Goal: Information Seeking & Learning: Learn about a topic

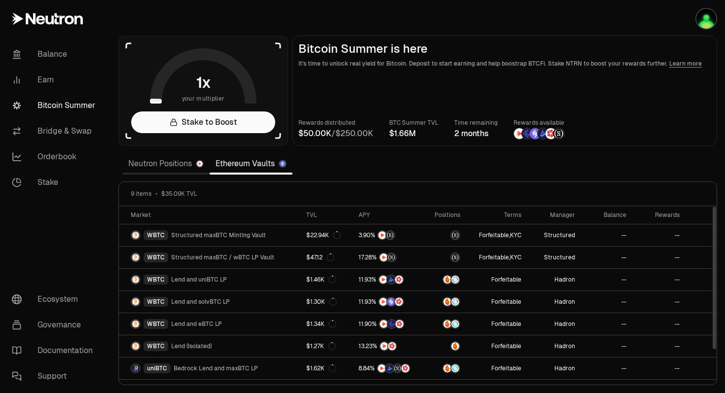
click at [150, 158] on link "Neutron Positions" at bounding box center [165, 164] width 87 height 20
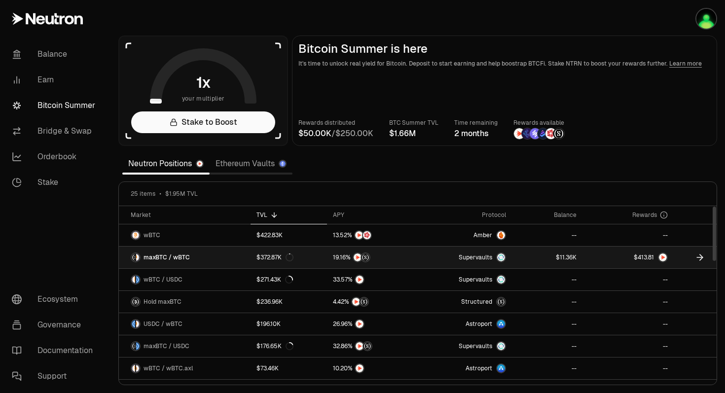
click at [655, 258] on span "0 1 2 3 4 5 6 7 8 9 0 1 2 3 4 5 6 7 8 9 0 1 2 3 4 5 6 7 8 9 . 0 1 2 3 4 5 6 7 8…" at bounding box center [646, 257] width 22 height 9
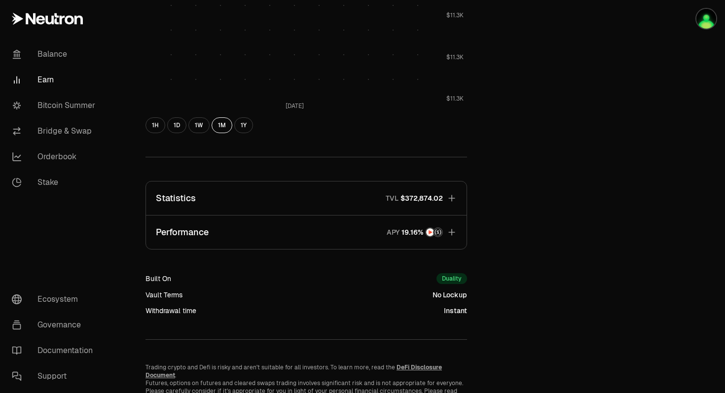
scroll to position [499, 0]
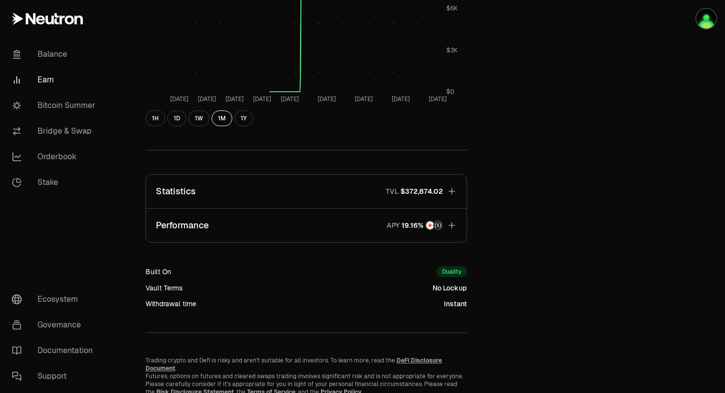
click at [447, 216] on button "Performance APY" at bounding box center [306, 226] width 321 height 34
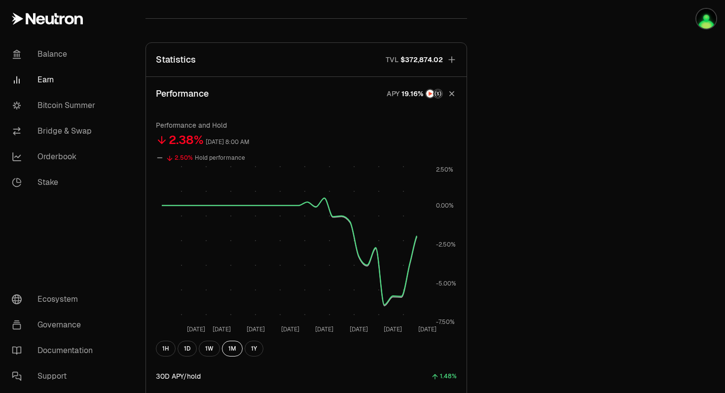
scroll to position [642, 0]
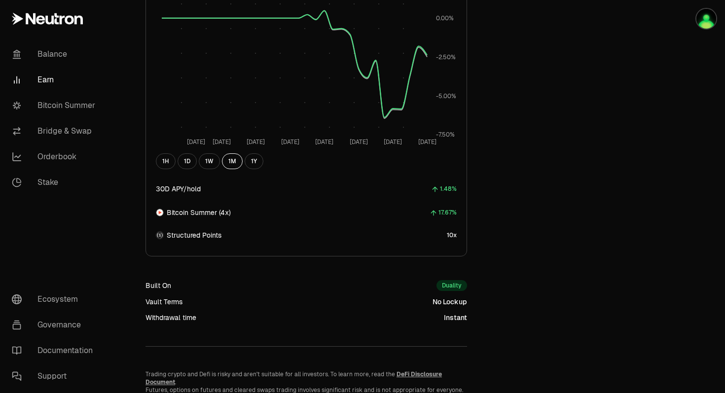
scroll to position [836, 0]
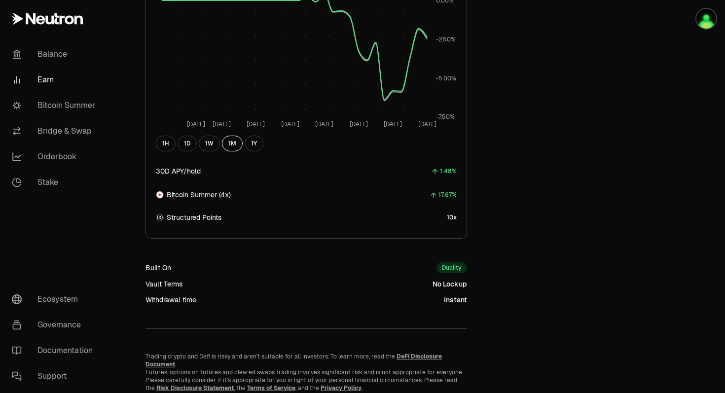
click at [453, 269] on div "Duality" at bounding box center [451, 267] width 31 height 11
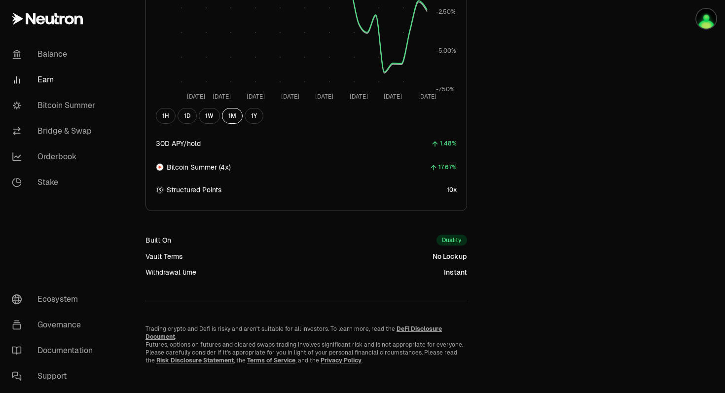
scroll to position [864, 0]
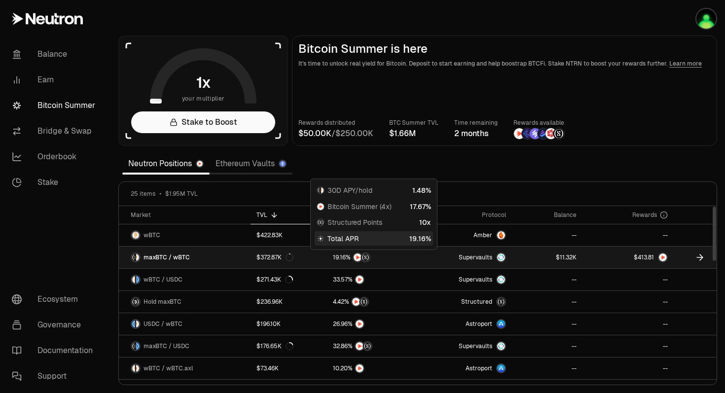
click at [361, 256] on div at bounding box center [365, 257] width 10 height 10
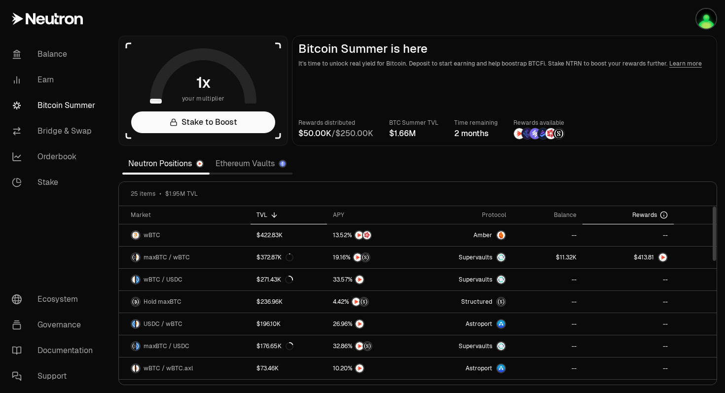
click at [665, 209] on th "Rewards" at bounding box center [627, 215] width 91 height 18
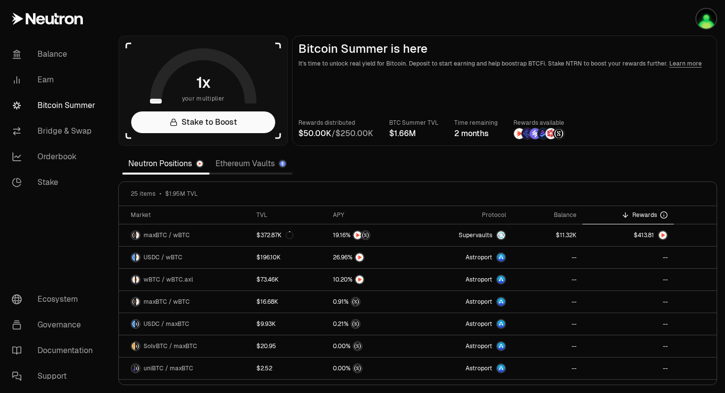
click at [683, 64] on link "Learn more" at bounding box center [685, 64] width 33 height 8
click at [69, 136] on link "Bridge & Swap" at bounding box center [55, 131] width 103 height 26
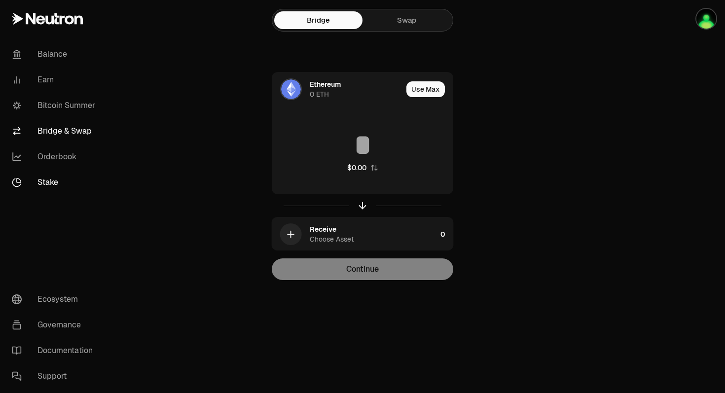
click at [67, 172] on link "Stake" at bounding box center [55, 183] width 103 height 26
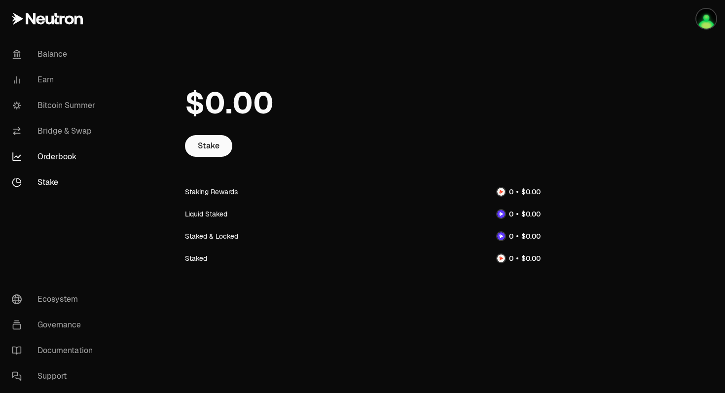
click at [58, 163] on link "Orderbook" at bounding box center [55, 157] width 103 height 26
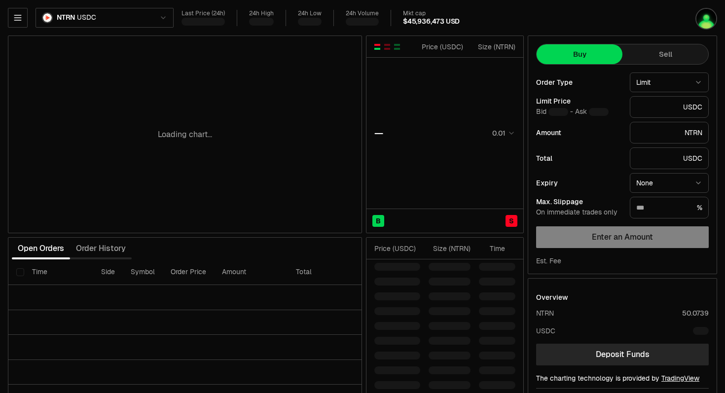
type input "********"
